Goal: Task Accomplishment & Management: Complete application form

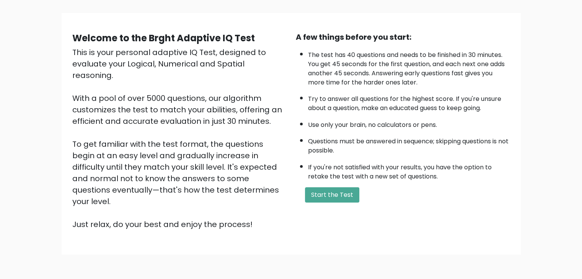
scroll to position [48, 0]
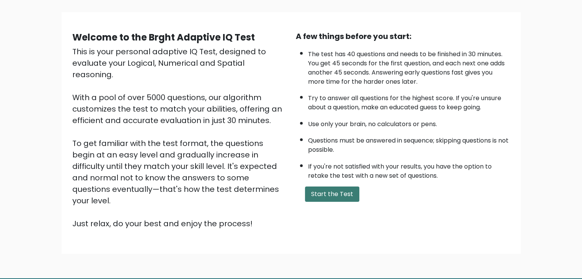
click at [340, 193] on button "Start the Test" at bounding box center [332, 194] width 54 height 15
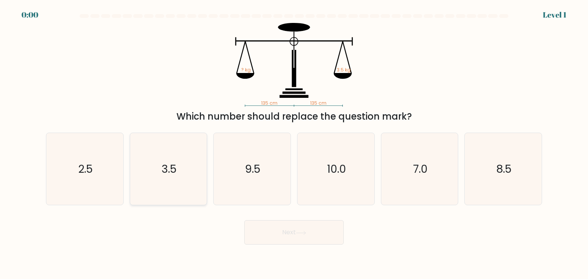
click at [164, 168] on text "3.5" at bounding box center [168, 168] width 15 height 15
click at [294, 143] on input "b. 3.5" at bounding box center [294, 142] width 0 height 4
radio input "true"
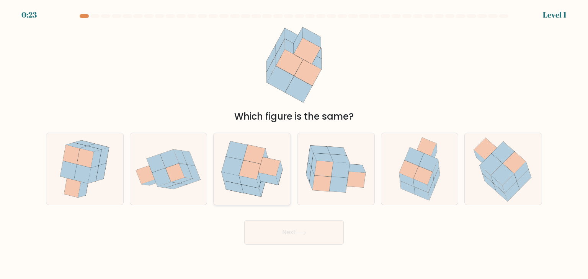
click at [253, 176] on icon at bounding box center [250, 170] width 22 height 19
click at [294, 143] on input "c." at bounding box center [294, 142] width 0 height 4
radio input "true"
click at [410, 179] on icon at bounding box center [406, 179] width 15 height 13
click at [294, 143] on input "e." at bounding box center [294, 142] width 0 height 4
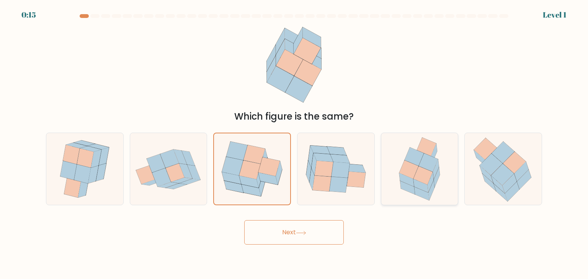
radio input "true"
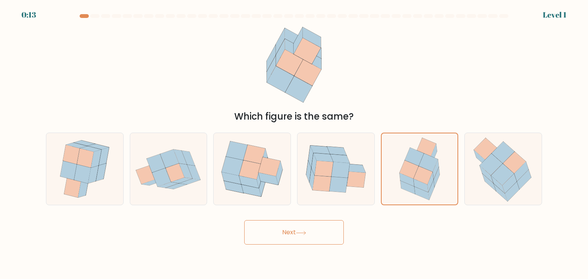
click at [323, 232] on button "Next" at bounding box center [293, 232] width 99 height 24
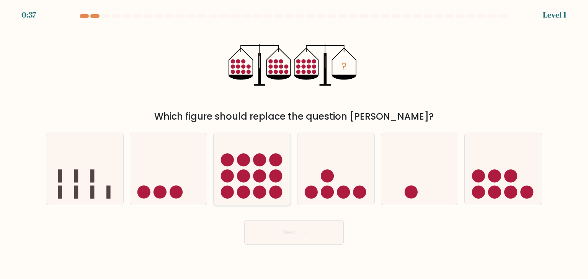
click at [220, 178] on icon at bounding box center [252, 169] width 77 height 64
click at [294, 143] on input "c." at bounding box center [294, 142] width 0 height 4
radio input "true"
click at [178, 160] on icon at bounding box center [168, 169] width 77 height 64
click at [294, 143] on input "b." at bounding box center [294, 142] width 0 height 4
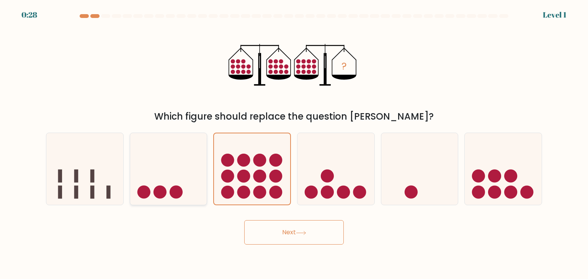
radio input "true"
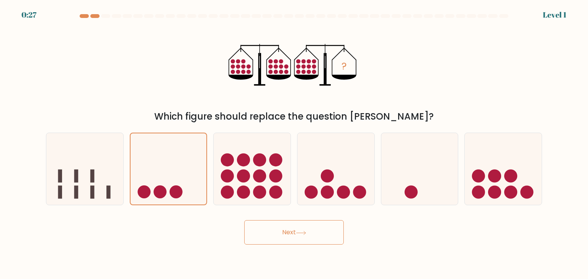
click at [266, 235] on button "Next" at bounding box center [293, 232] width 99 height 24
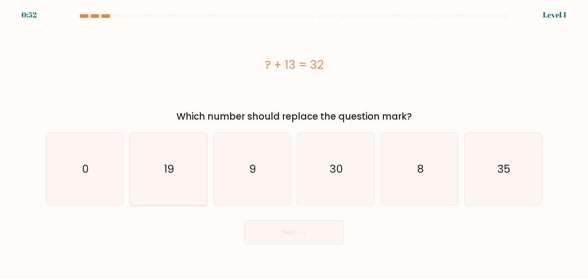
click at [172, 166] on text "19" at bounding box center [169, 168] width 10 height 15
click at [294, 143] on input "b. 19" at bounding box center [294, 142] width 0 height 4
radio input "true"
click at [278, 233] on button "Next" at bounding box center [293, 232] width 99 height 24
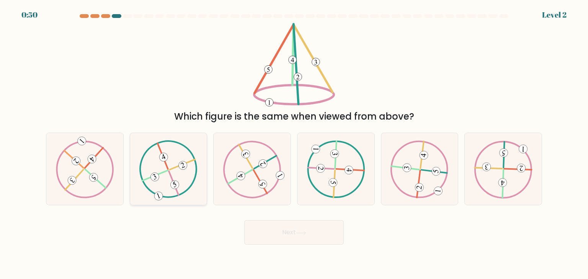
click at [190, 160] on icon at bounding box center [168, 169] width 58 height 58
click at [294, 143] on input "b." at bounding box center [294, 142] width 0 height 4
radio input "true"
click at [285, 237] on button "Next" at bounding box center [293, 232] width 99 height 24
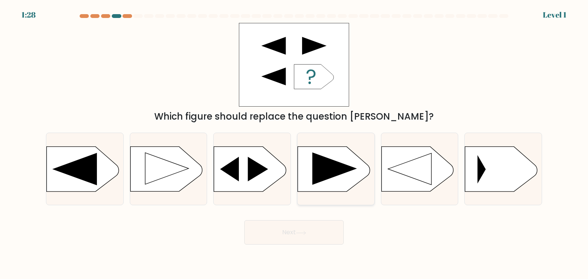
click at [324, 175] on icon at bounding box center [334, 169] width 44 height 33
click at [294, 143] on input "d." at bounding box center [294, 142] width 0 height 4
radio input "true"
click at [301, 232] on icon at bounding box center [301, 233] width 10 height 4
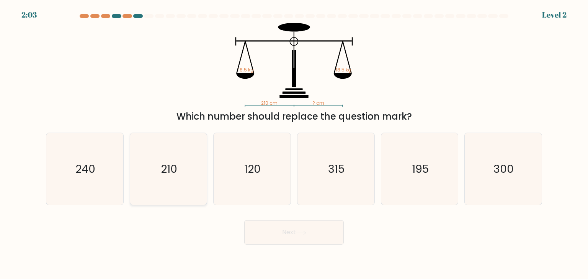
click at [172, 166] on text "210" at bounding box center [169, 168] width 16 height 15
click at [294, 143] on input "b. 210" at bounding box center [294, 142] width 0 height 4
radio input "true"
click at [305, 239] on button "Next" at bounding box center [293, 232] width 99 height 24
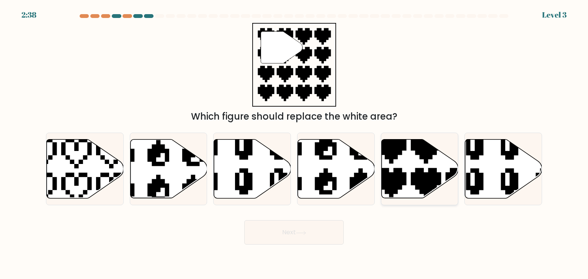
click at [408, 175] on icon at bounding box center [419, 169] width 77 height 59
click at [294, 143] on input "e." at bounding box center [294, 142] width 0 height 4
radio input "true"
click at [328, 231] on button "Next" at bounding box center [293, 232] width 99 height 24
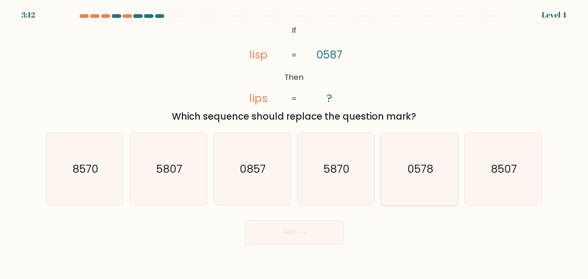
click at [435, 161] on icon "0578" at bounding box center [419, 169] width 72 height 72
click at [294, 143] on input "e. 0578" at bounding box center [294, 142] width 0 height 4
radio input "true"
click at [325, 225] on button "Next" at bounding box center [293, 232] width 99 height 24
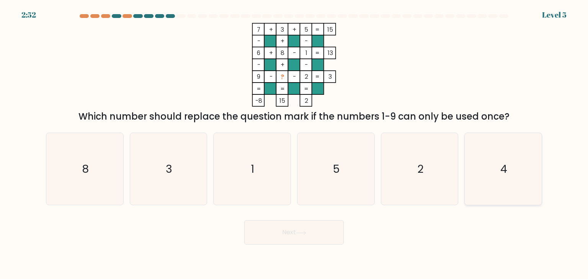
click at [499, 154] on icon "4" at bounding box center [503, 169] width 72 height 72
click at [294, 143] on input "f. 4" at bounding box center [294, 142] width 0 height 4
radio input "true"
click at [295, 227] on button "Next" at bounding box center [293, 232] width 99 height 24
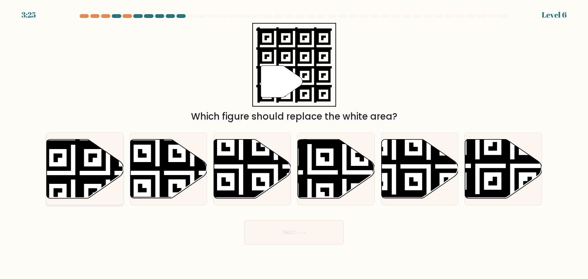
click at [93, 166] on icon at bounding box center [107, 137] width 139 height 139
click at [294, 143] on input "a." at bounding box center [294, 142] width 0 height 4
radio input "true"
click at [298, 231] on icon at bounding box center [301, 233] width 10 height 4
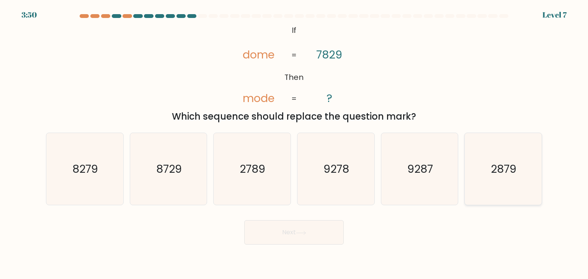
click at [496, 174] on text "2879" at bounding box center [504, 168] width 26 height 15
click at [294, 143] on input "f. 2879" at bounding box center [294, 142] width 0 height 4
radio input "true"
click at [317, 236] on button "Next" at bounding box center [293, 232] width 99 height 24
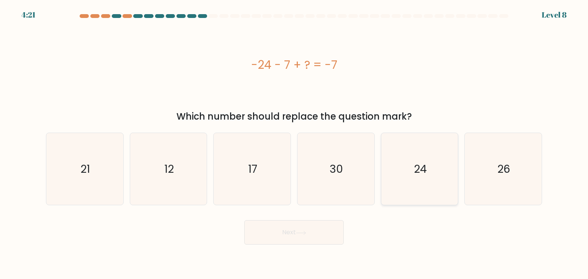
click at [417, 161] on icon "24" at bounding box center [419, 169] width 72 height 72
click at [294, 143] on input "e. 24" at bounding box center [294, 142] width 0 height 4
radio input "true"
click at [319, 237] on button "Next" at bounding box center [293, 232] width 99 height 24
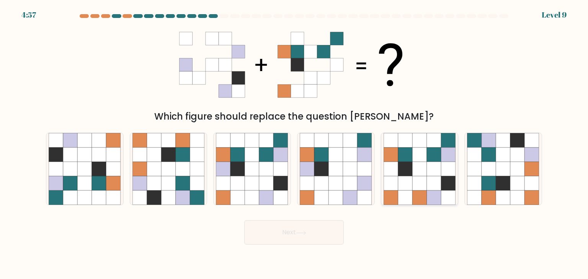
click at [419, 166] on icon at bounding box center [419, 169] width 15 height 15
click at [294, 143] on input "e." at bounding box center [294, 142] width 0 height 4
radio input "true"
click at [302, 241] on button "Next" at bounding box center [293, 232] width 99 height 24
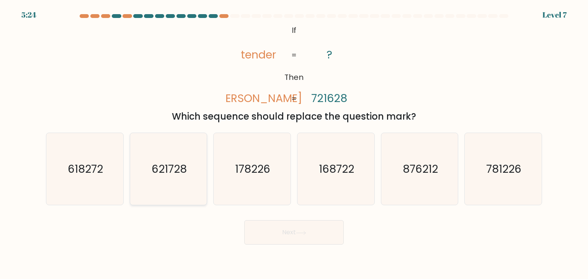
click at [182, 166] on text "621728" at bounding box center [169, 168] width 35 height 15
click at [294, 143] on input "b. 621728" at bounding box center [294, 142] width 0 height 4
radio input "true"
click at [300, 230] on button "Next" at bounding box center [293, 232] width 99 height 24
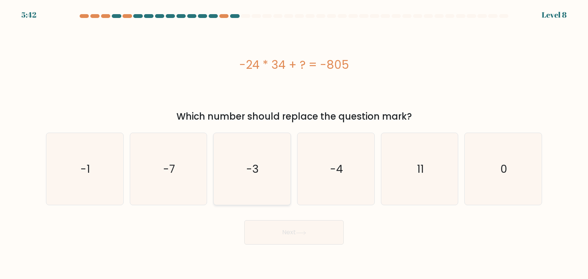
click at [232, 173] on icon "-3" at bounding box center [252, 169] width 72 height 72
click at [294, 143] on input "c. -3" at bounding box center [294, 142] width 0 height 4
radio input "true"
click at [274, 233] on button "Next" at bounding box center [293, 232] width 99 height 24
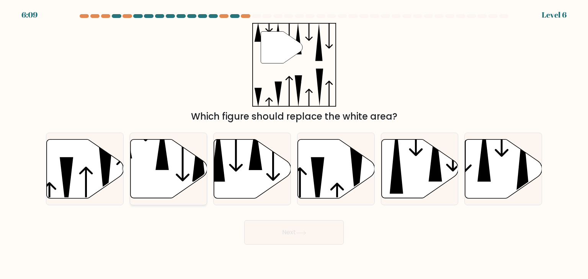
click at [172, 162] on icon at bounding box center [168, 169] width 77 height 59
click at [294, 143] on input "b." at bounding box center [294, 142] width 0 height 4
radio input "true"
click at [266, 238] on button "Next" at bounding box center [293, 232] width 99 height 24
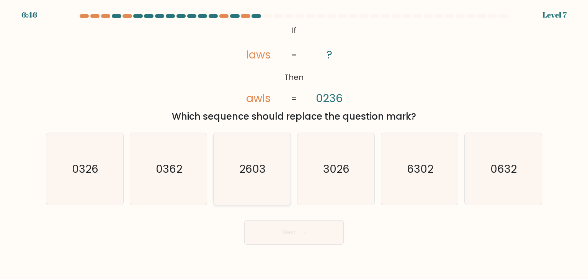
click at [253, 173] on text "2603" at bounding box center [253, 168] width 26 height 15
click at [294, 143] on input "c. 2603" at bounding box center [294, 142] width 0 height 4
radio input "true"
click at [259, 233] on button "Next" at bounding box center [293, 232] width 99 height 24
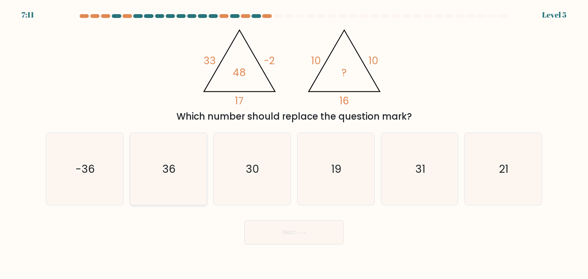
click at [183, 174] on icon "36" at bounding box center [168, 169] width 72 height 72
click at [294, 143] on input "b. 36" at bounding box center [294, 142] width 0 height 4
radio input "true"
click at [274, 239] on button "Next" at bounding box center [293, 232] width 99 height 24
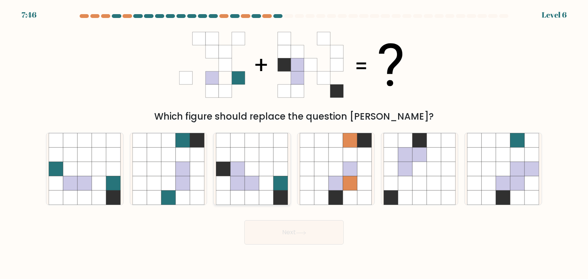
click at [259, 155] on icon at bounding box center [266, 155] width 15 height 15
click at [294, 143] on input "c." at bounding box center [294, 142] width 0 height 4
radio input "true"
click at [303, 243] on button "Next" at bounding box center [293, 232] width 99 height 24
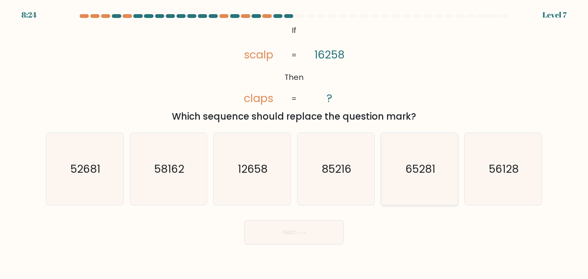
click at [420, 179] on icon "65281" at bounding box center [419, 169] width 72 height 72
click at [294, 143] on input "e. 65281" at bounding box center [294, 142] width 0 height 4
radio input "true"
click at [318, 234] on button "Next" at bounding box center [293, 232] width 99 height 24
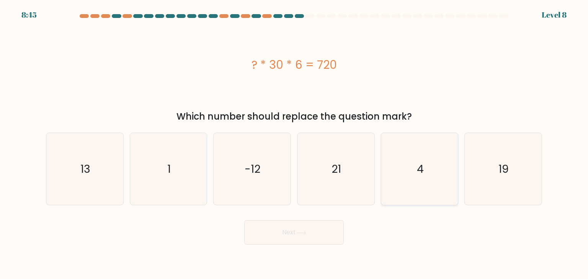
click at [419, 194] on icon "4" at bounding box center [419, 169] width 72 height 72
click at [294, 143] on input "e. 4" at bounding box center [294, 142] width 0 height 4
radio input "true"
click at [315, 238] on button "Next" at bounding box center [293, 232] width 99 height 24
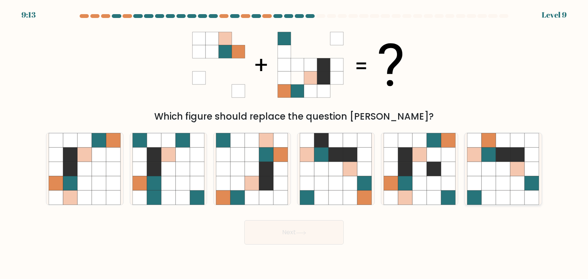
click at [507, 137] on icon at bounding box center [503, 140] width 15 height 15
click at [294, 140] on input "f." at bounding box center [294, 142] width 0 height 4
radio input "true"
click at [549, 170] on form at bounding box center [294, 129] width 588 height 231
click at [492, 186] on icon at bounding box center [489, 183] width 14 height 14
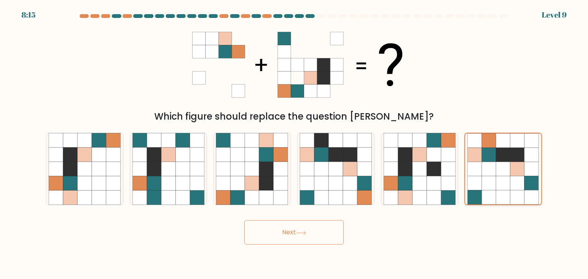
click at [294, 143] on input "f." at bounding box center [294, 142] width 0 height 4
click at [324, 227] on button "Next" at bounding box center [293, 232] width 99 height 24
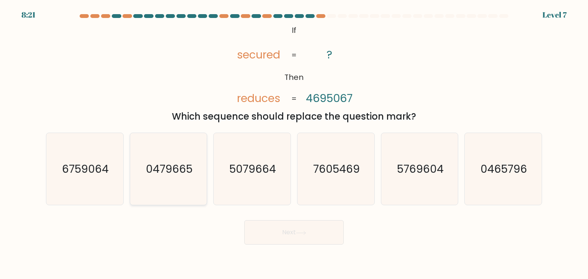
click at [197, 175] on icon "0479665" at bounding box center [168, 169] width 72 height 72
click at [294, 143] on input "b. 0479665" at bounding box center [294, 142] width 0 height 4
radio input "true"
click at [285, 233] on button "Next" at bounding box center [293, 232] width 99 height 24
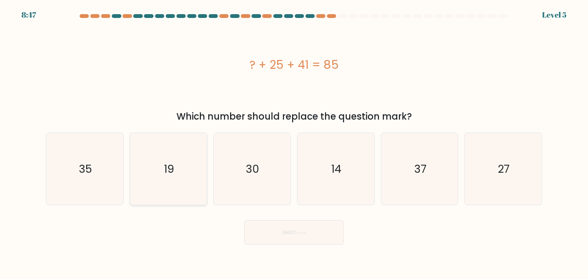
click at [191, 161] on icon "19" at bounding box center [168, 169] width 72 height 72
click at [294, 143] on input "b. 19" at bounding box center [294, 142] width 0 height 4
radio input "true"
click at [268, 230] on button "Next" at bounding box center [293, 232] width 99 height 24
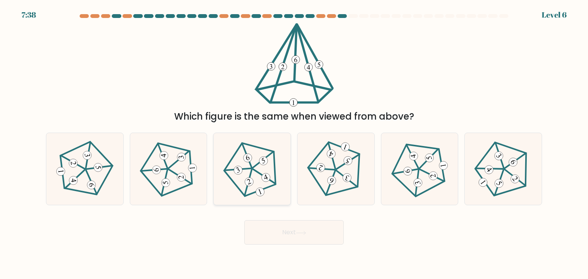
click at [278, 148] on icon at bounding box center [252, 169] width 58 height 58
click at [294, 143] on input "c." at bounding box center [294, 142] width 0 height 4
radio input "true"
click at [301, 225] on button "Next" at bounding box center [293, 232] width 99 height 24
click at [294, 231] on button "Next" at bounding box center [293, 232] width 99 height 24
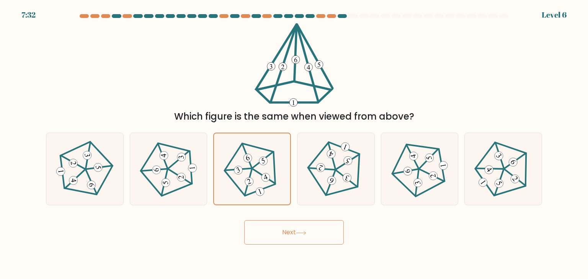
click at [313, 228] on button "Next" at bounding box center [293, 232] width 99 height 24
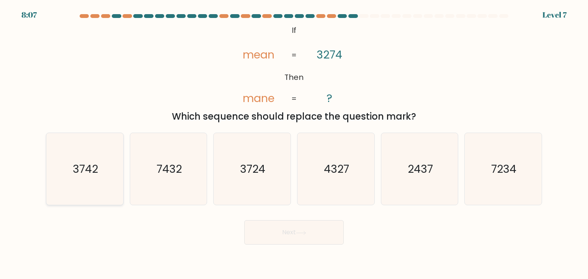
click at [96, 188] on icon "3742" at bounding box center [85, 169] width 72 height 72
click at [294, 143] on input "a. 3742" at bounding box center [294, 142] width 0 height 4
radio input "true"
click at [303, 241] on button "Next" at bounding box center [293, 232] width 99 height 24
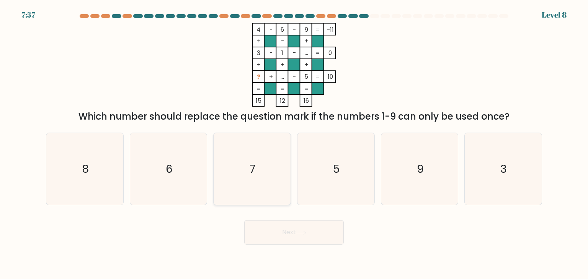
click at [259, 160] on icon "7" at bounding box center [252, 169] width 72 height 72
click at [294, 143] on input "c. 7" at bounding box center [294, 142] width 0 height 4
radio input "true"
click at [276, 237] on button "Next" at bounding box center [293, 232] width 99 height 24
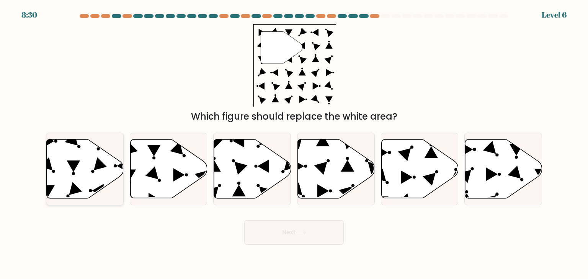
click at [88, 149] on icon at bounding box center [85, 169] width 77 height 59
click at [294, 143] on input "a." at bounding box center [294, 142] width 0 height 4
radio input "true"
click at [286, 228] on button "Next" at bounding box center [293, 232] width 99 height 24
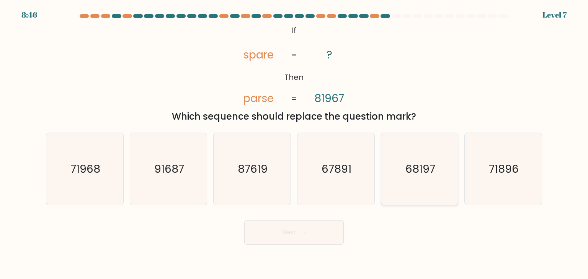
click at [384, 161] on icon "68197" at bounding box center [419, 169] width 72 height 72
click at [294, 143] on input "e. 68197" at bounding box center [294, 142] width 0 height 4
radio input "true"
click at [320, 230] on button "Next" at bounding box center [293, 232] width 99 height 24
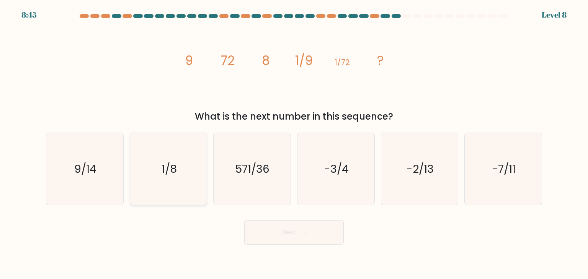
click at [165, 158] on icon "1/8" at bounding box center [168, 169] width 72 height 72
click at [294, 143] on input "b. 1/8" at bounding box center [294, 142] width 0 height 4
radio input "true"
click at [277, 236] on button "Next" at bounding box center [293, 232] width 99 height 24
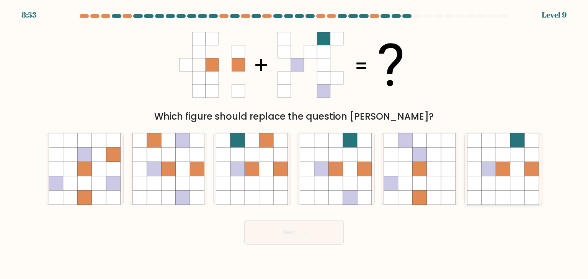
click at [485, 180] on icon at bounding box center [488, 183] width 15 height 15
click at [294, 143] on input "f." at bounding box center [294, 142] width 0 height 4
radio input "true"
click at [311, 231] on button "Next" at bounding box center [293, 232] width 99 height 24
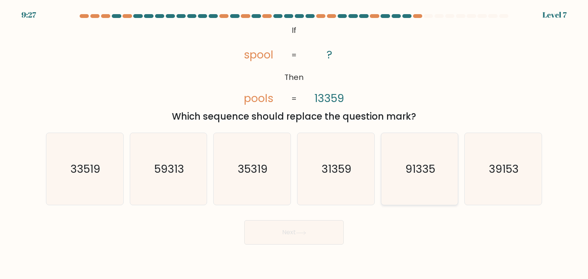
click at [434, 178] on icon "91335" at bounding box center [419, 169] width 72 height 72
click at [294, 143] on input "e. 91335" at bounding box center [294, 142] width 0 height 4
radio input "true"
click at [315, 225] on button "Next" at bounding box center [293, 232] width 99 height 24
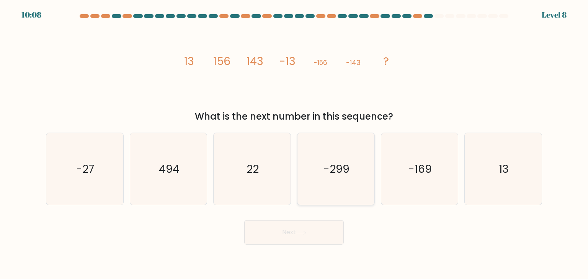
click at [308, 185] on icon "-299" at bounding box center [336, 169] width 72 height 72
click at [294, 143] on input "d. -299" at bounding box center [294, 142] width 0 height 4
radio input "true"
click at [476, 172] on icon "13" at bounding box center [503, 169] width 72 height 72
click at [294, 143] on input "f. 13" at bounding box center [294, 142] width 0 height 4
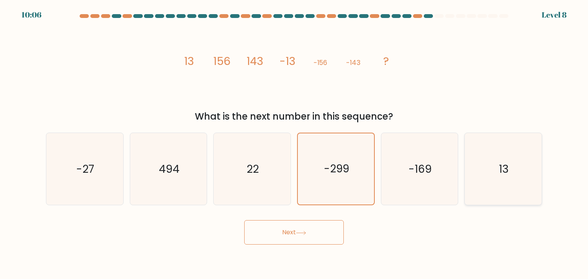
radio input "true"
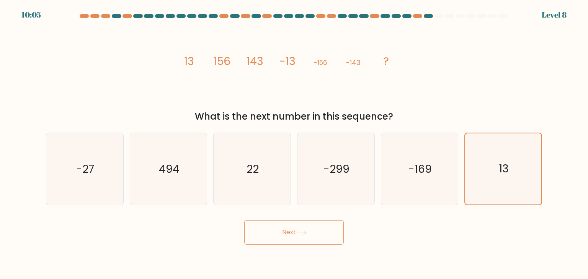
click at [317, 233] on button "Next" at bounding box center [293, 232] width 99 height 24
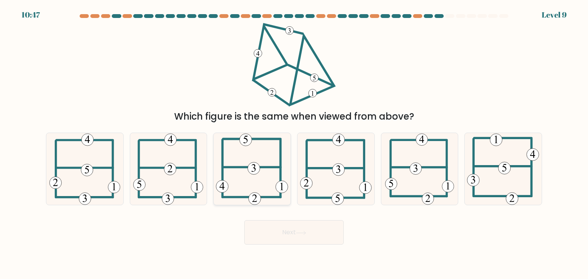
click at [244, 141] on 472 at bounding box center [246, 140] width 12 height 12
click at [294, 141] on input "c." at bounding box center [294, 142] width 0 height 4
radio input "true"
click at [257, 235] on button "Next" at bounding box center [293, 232] width 99 height 24
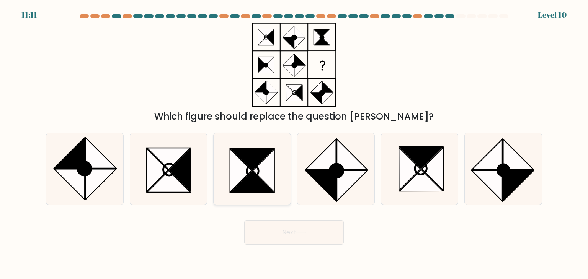
click at [257, 179] on icon at bounding box center [252, 181] width 43 height 21
click at [294, 143] on input "c." at bounding box center [294, 142] width 0 height 4
radio input "true"
click at [272, 225] on button "Next" at bounding box center [293, 232] width 99 height 24
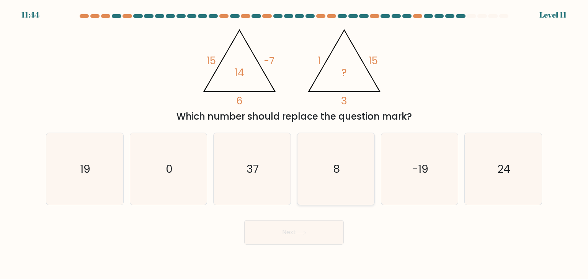
click at [353, 169] on icon "8" at bounding box center [336, 169] width 72 height 72
click at [294, 143] on input "d. 8" at bounding box center [294, 142] width 0 height 4
radio input "true"
click at [300, 238] on button "Next" at bounding box center [293, 232] width 99 height 24
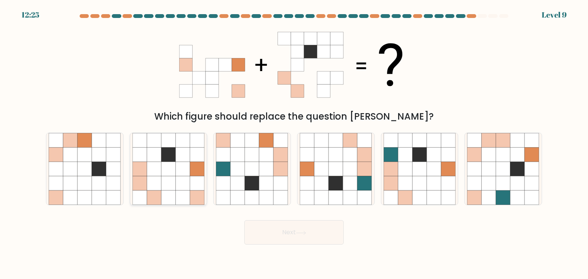
click at [165, 173] on icon at bounding box center [168, 169] width 15 height 15
click at [294, 143] on input "b." at bounding box center [294, 142] width 0 height 4
radio input "true"
click at [267, 233] on button "Next" at bounding box center [293, 232] width 99 height 24
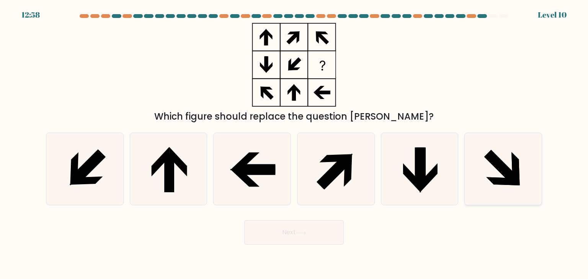
click at [481, 165] on icon at bounding box center [503, 169] width 72 height 72
click at [294, 143] on input "f." at bounding box center [294, 142] width 0 height 4
radio input "true"
click at [306, 224] on button "Next" at bounding box center [293, 232] width 99 height 24
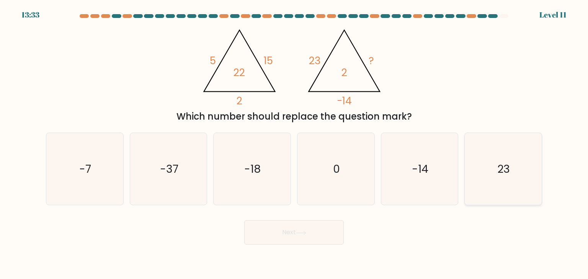
click at [506, 186] on icon "23" at bounding box center [503, 169] width 72 height 72
click at [294, 143] on input "f. 23" at bounding box center [294, 142] width 0 height 4
radio input "true"
click at [329, 234] on button "Next" at bounding box center [293, 232] width 99 height 24
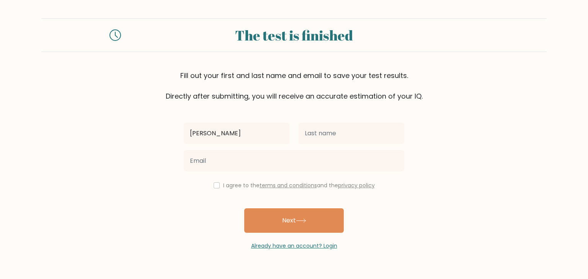
type input "[PERSON_NAME]"
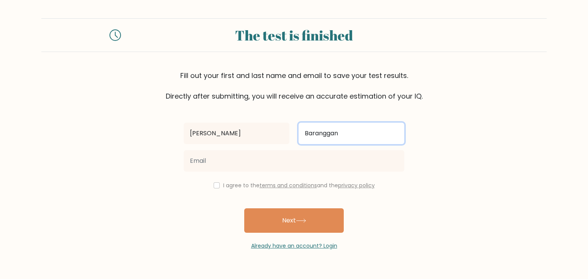
type input "Baranggan"
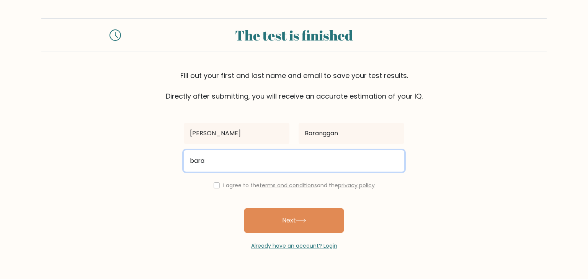
type input "barangganarvy@gmail.com"
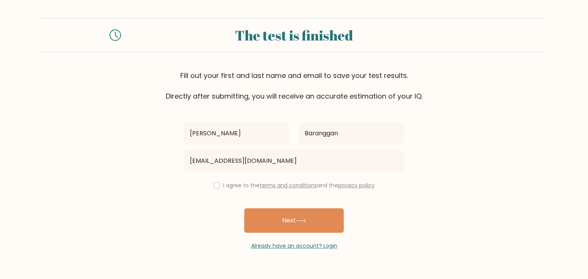
click at [234, 186] on label "I agree to the terms and conditions and the privacy policy" at bounding box center [299, 186] width 152 height 8
click at [216, 186] on input "checkbox" at bounding box center [217, 186] width 6 height 6
checkbox input "true"
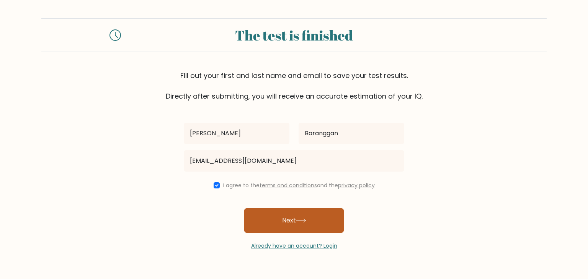
click at [273, 213] on button "Next" at bounding box center [293, 221] width 99 height 24
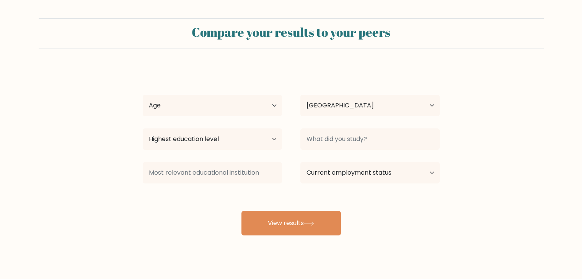
select select "PH"
click at [244, 98] on select "Age Under 18 years old 18-24 years old 25-34 years old 35-44 years old 45-54 ye…" at bounding box center [212, 105] width 139 height 21
select select "18_24"
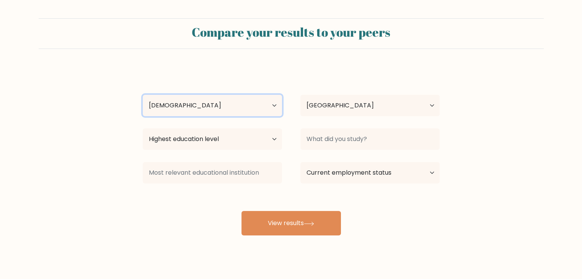
click at [143, 95] on select "Age Under 18 years old 18-24 years old 25-34 years old 35-44 years old 45-54 ye…" at bounding box center [212, 105] width 139 height 21
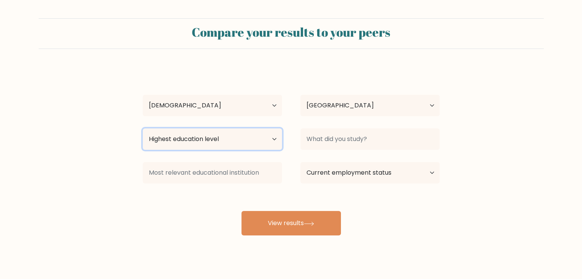
click at [243, 143] on select "Highest education level No schooling Primary Lower Secondary Upper Secondary Oc…" at bounding box center [212, 139] width 139 height 21
select select "bachelors_degree"
click at [143, 129] on select "Highest education level No schooling Primary Lower Secondary Upper Secondary Oc…" at bounding box center [212, 139] width 139 height 21
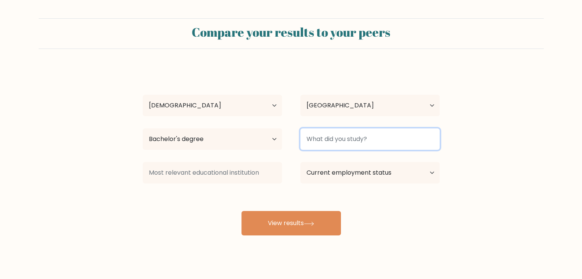
click at [316, 143] on input at bounding box center [369, 139] width 139 height 21
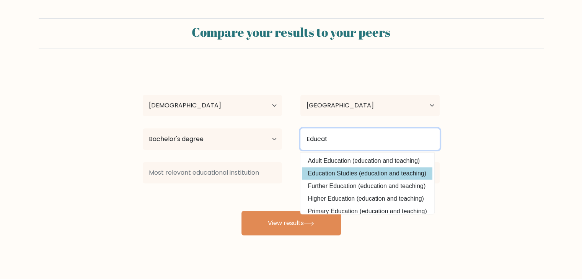
type input "Educat"
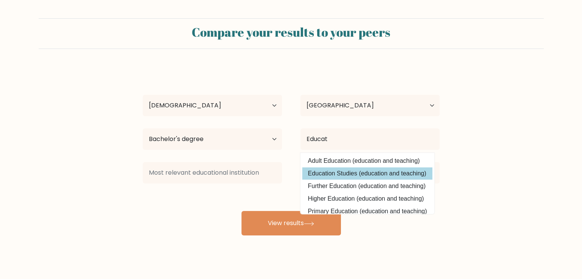
click at [317, 178] on div "Arvy James Baranggan Age Under 18 years old 18-24 years old 25-34 years old 35-…" at bounding box center [291, 151] width 306 height 168
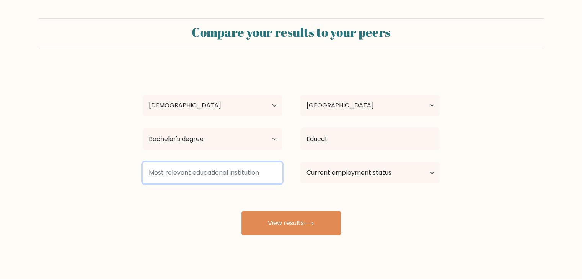
click at [215, 166] on input at bounding box center [212, 172] width 139 height 21
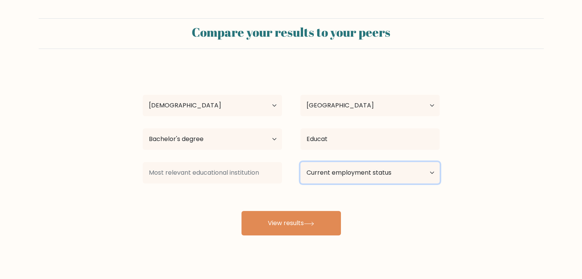
click at [319, 172] on select "Current employment status Employed Student Retired Other / prefer not to answer" at bounding box center [369, 172] width 139 height 21
select select "other"
click at [300, 162] on select "Current employment status Employed Student Retired Other / prefer not to answer" at bounding box center [369, 172] width 139 height 21
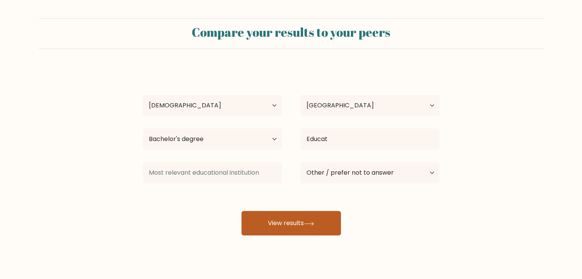
click at [282, 225] on button "View results" at bounding box center [290, 223] width 99 height 24
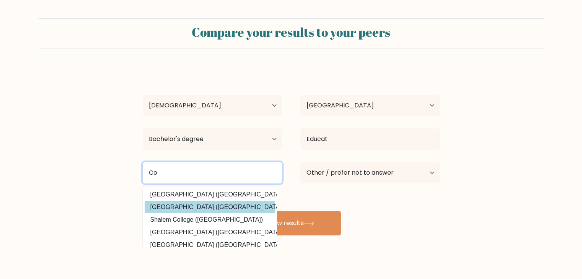
type input "C"
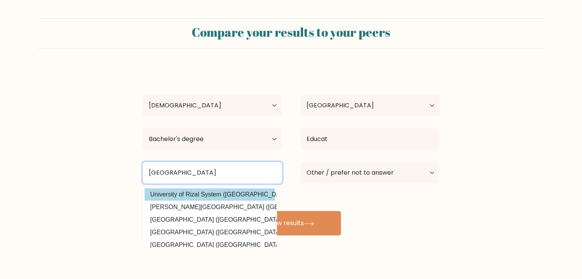
type input "University of Rizal"
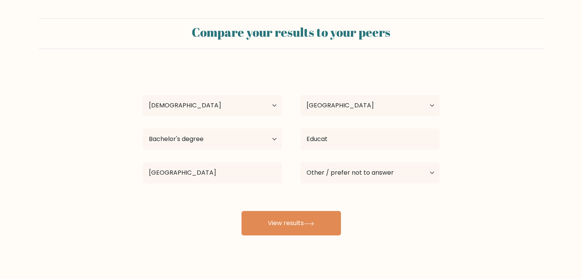
click at [245, 190] on div "Arvy James Baranggan Age Under 18 years old 18-24 years old 25-34 years old 35-…" at bounding box center [291, 151] width 306 height 168
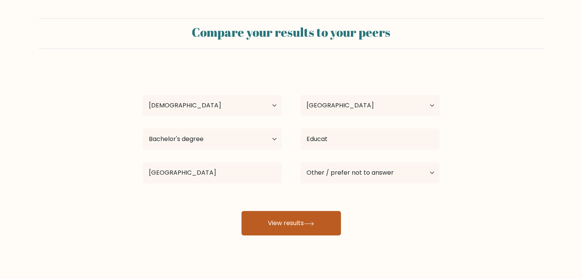
click at [292, 222] on button "View results" at bounding box center [290, 223] width 99 height 24
